Goal: Check status: Check status

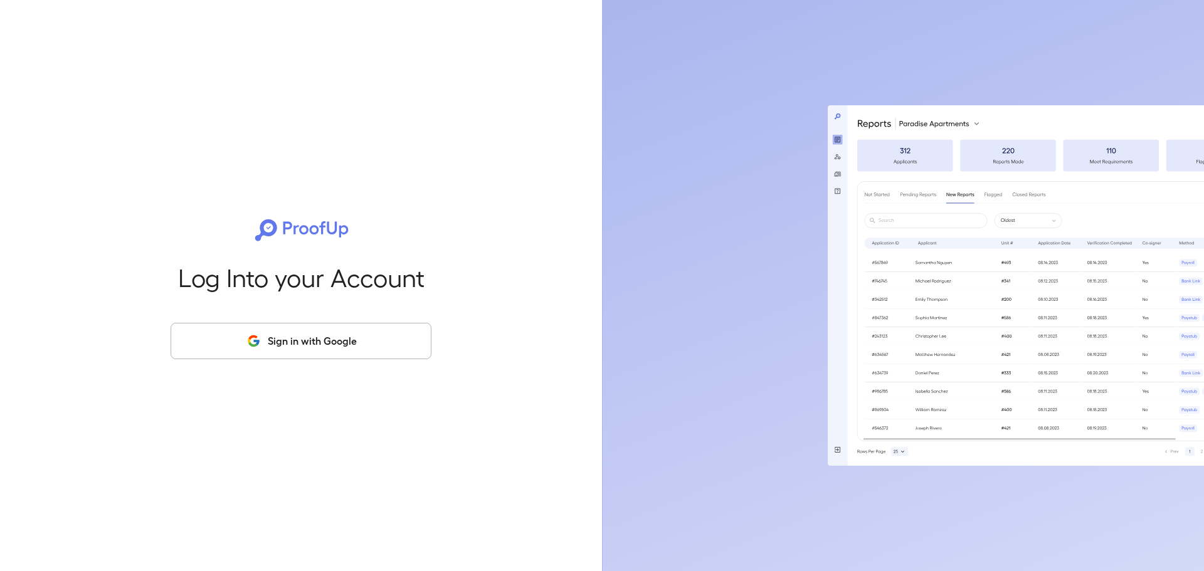
click at [374, 333] on button "Sign in with Google" at bounding box center [300, 341] width 261 height 36
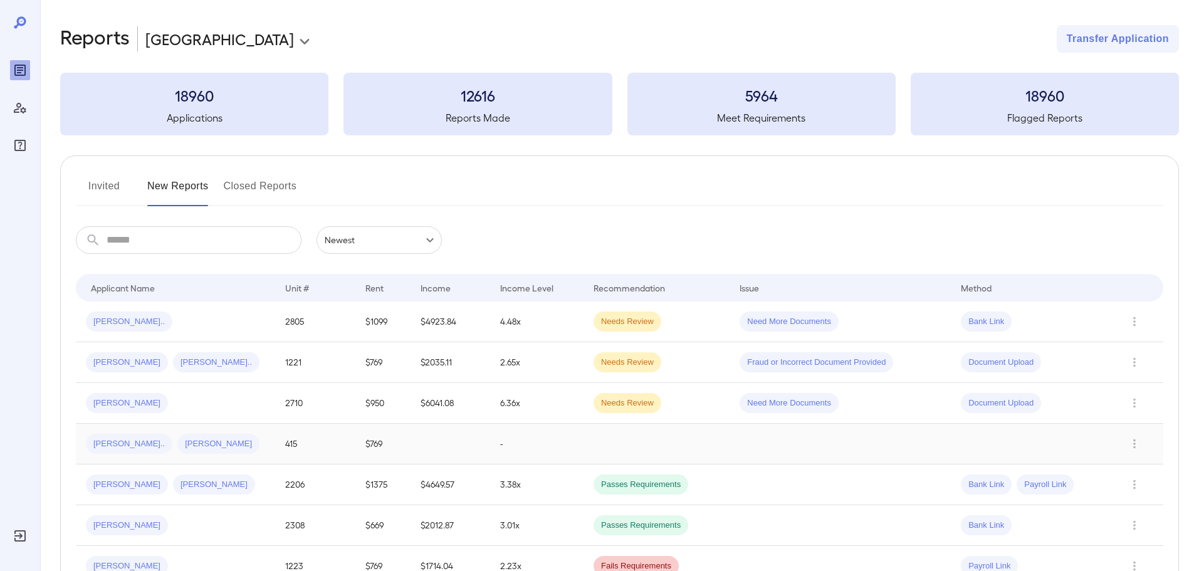
click at [235, 438] on div "[PERSON_NAME].. [PERSON_NAME]" at bounding box center [175, 444] width 179 height 20
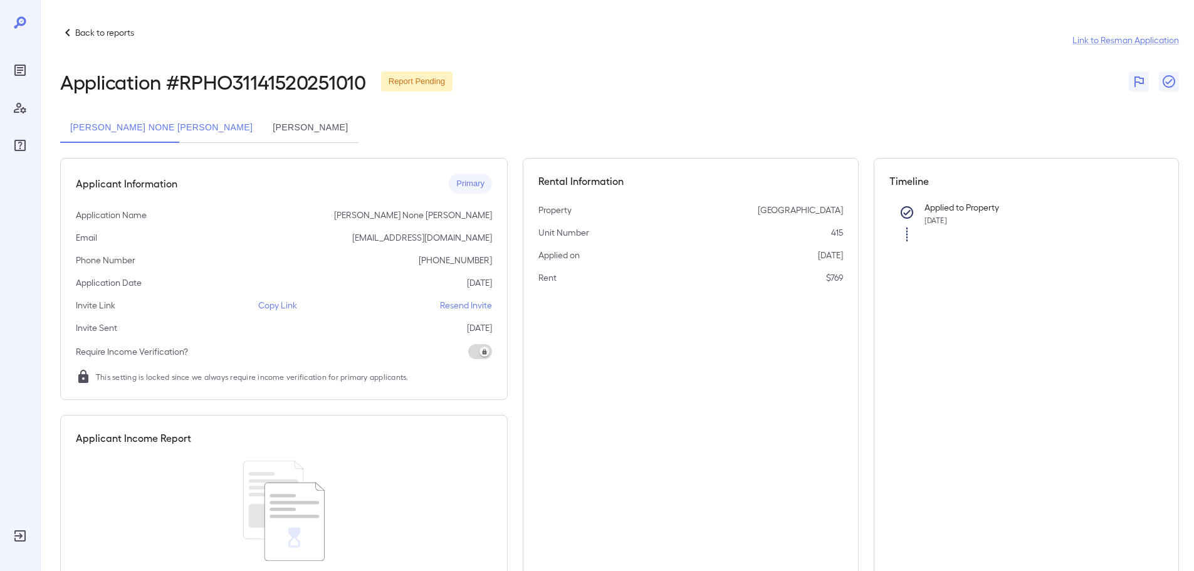
click at [263, 132] on button "[PERSON_NAME]" at bounding box center [310, 128] width 95 height 30
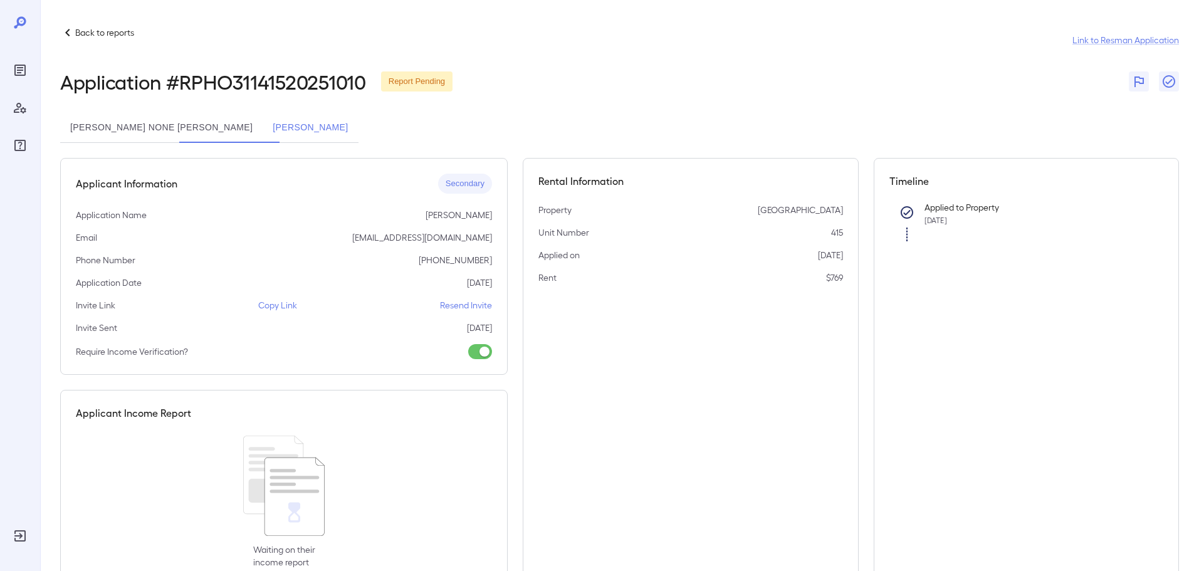
click at [127, 130] on button "[PERSON_NAME] None [PERSON_NAME]" at bounding box center [161, 128] width 202 height 30
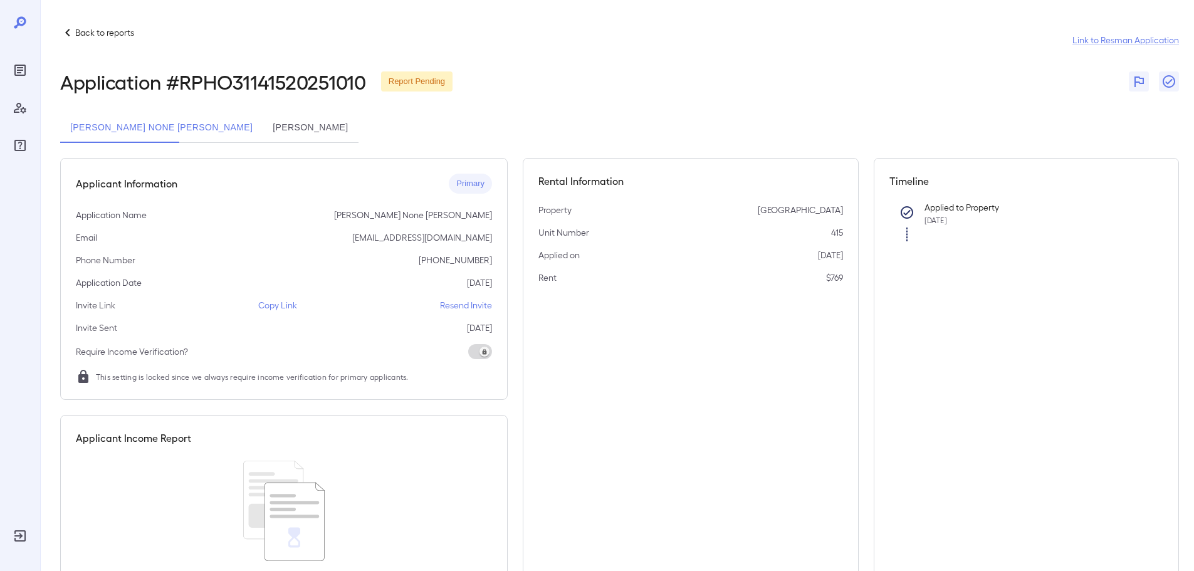
click at [263, 130] on button "[PERSON_NAME]" at bounding box center [310, 128] width 95 height 30
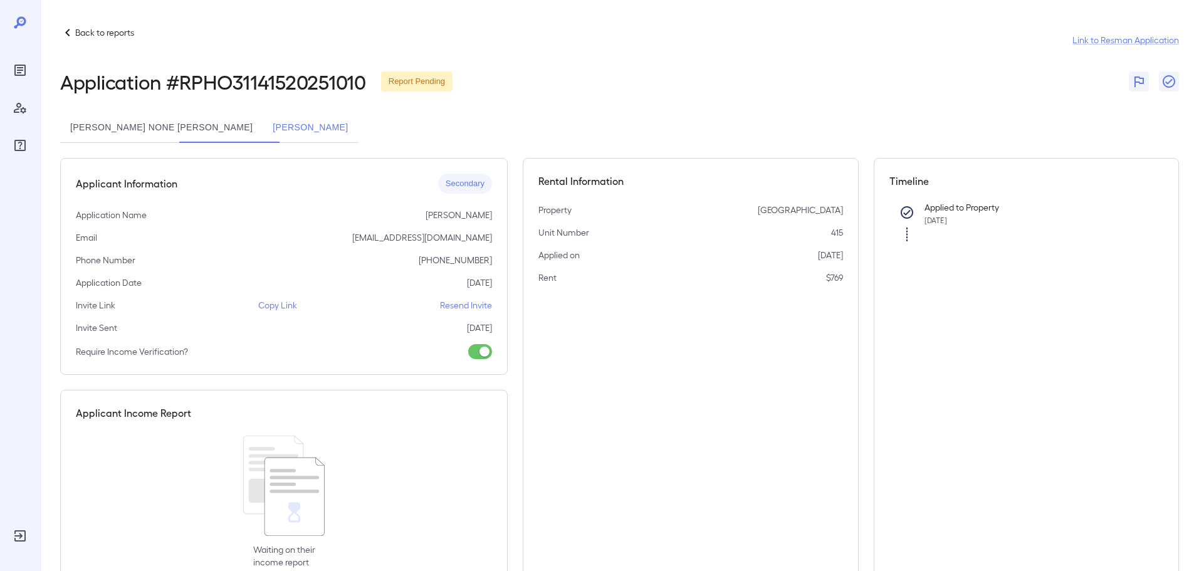
click at [144, 134] on button "[PERSON_NAME] None [PERSON_NAME]" at bounding box center [161, 128] width 202 height 30
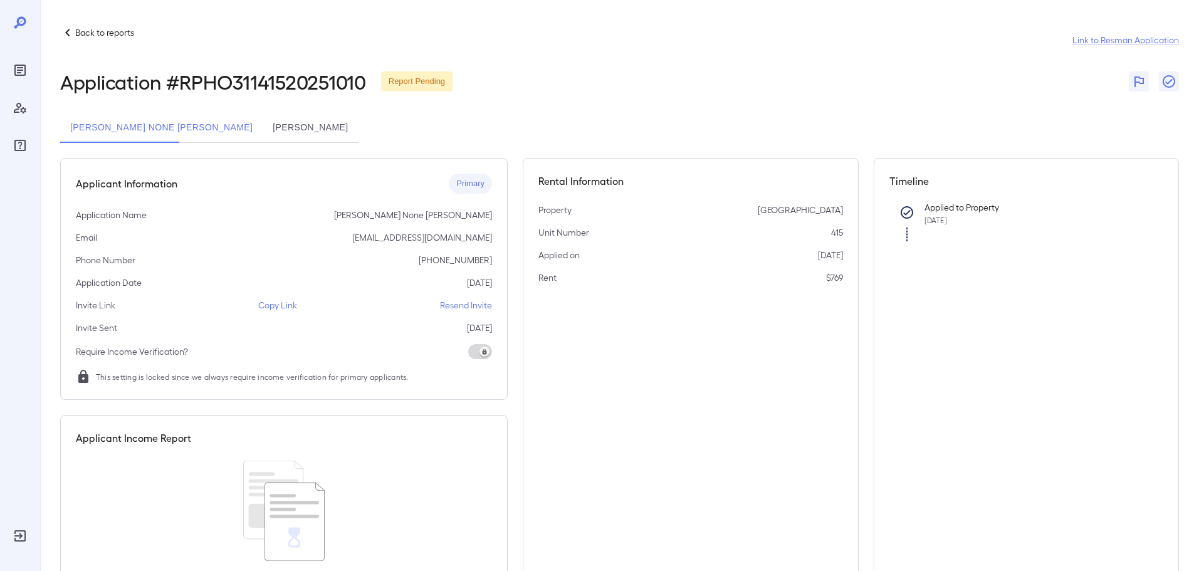
click at [263, 127] on button "[PERSON_NAME]" at bounding box center [310, 128] width 95 height 30
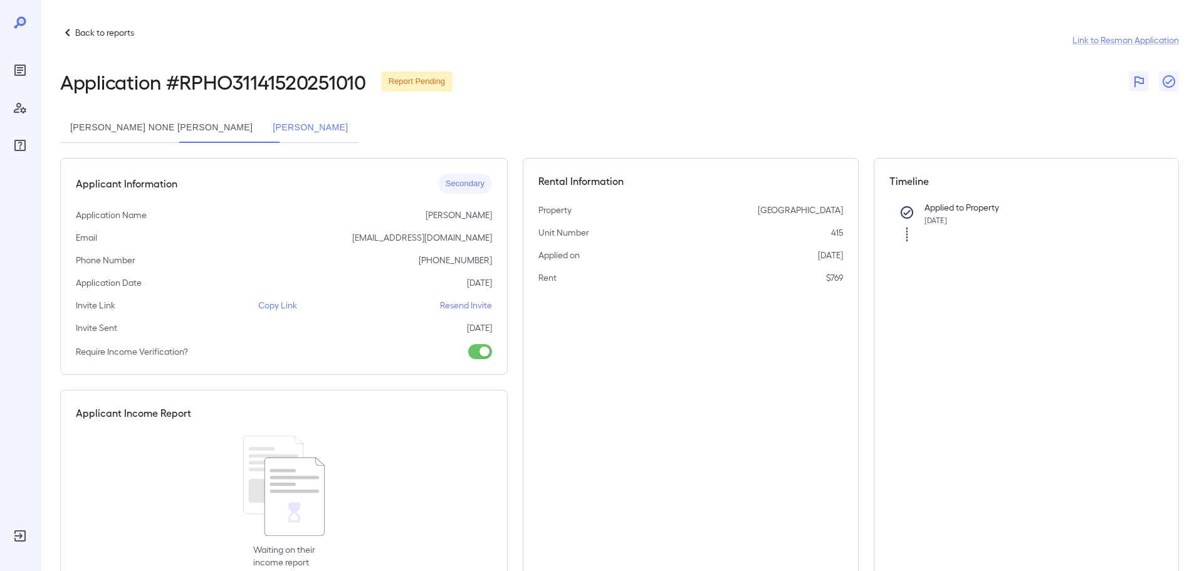
click at [127, 123] on button "[PERSON_NAME] None [PERSON_NAME]" at bounding box center [161, 128] width 202 height 30
